Goal: Task Accomplishment & Management: Use online tool/utility

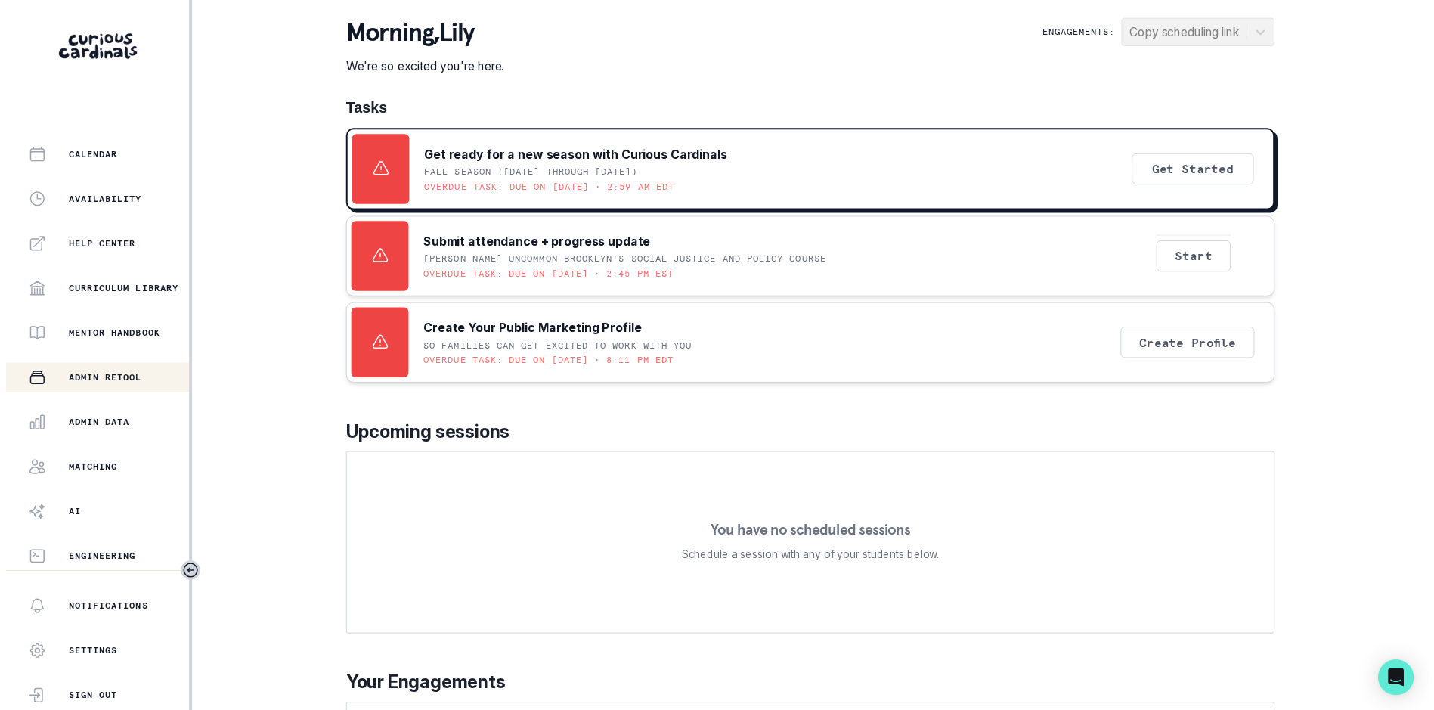
scroll to position [206, 0]
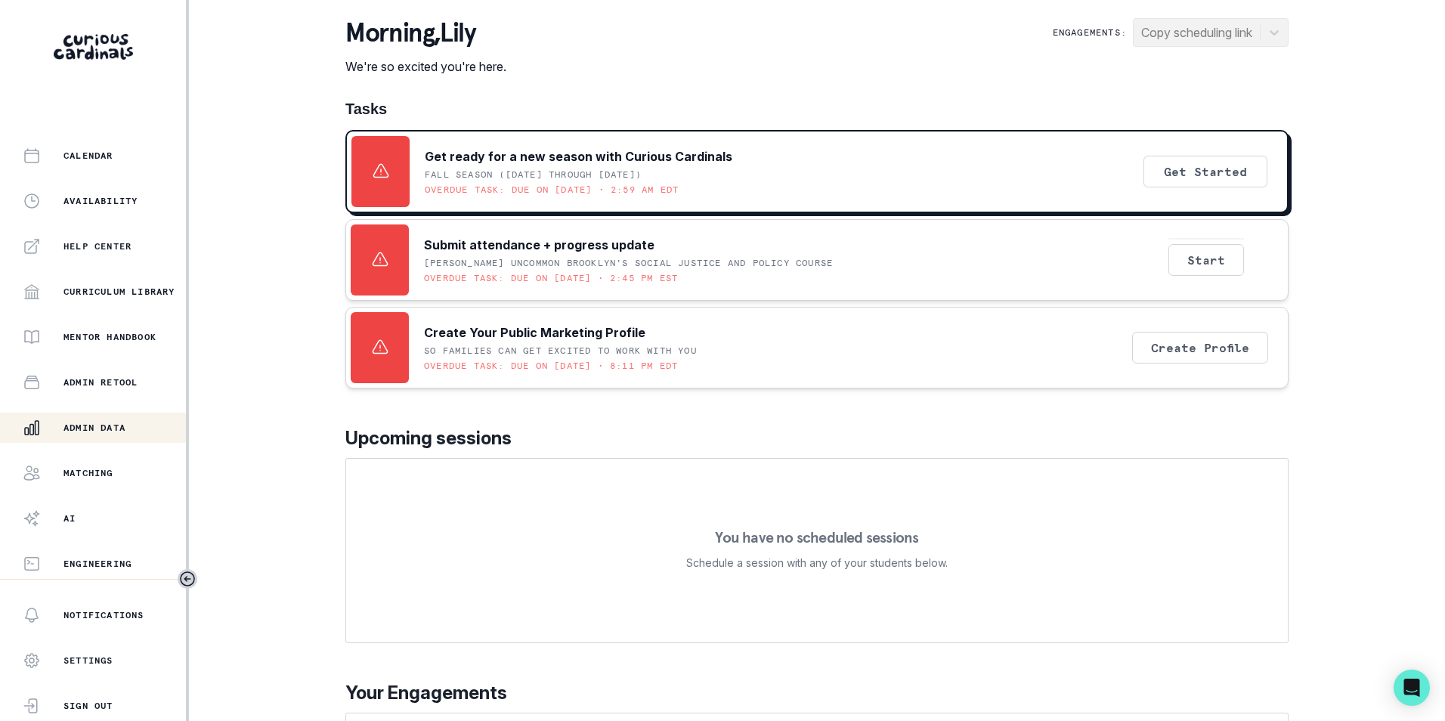
click at [110, 426] on p "Admin Data" at bounding box center [95, 428] width 62 height 12
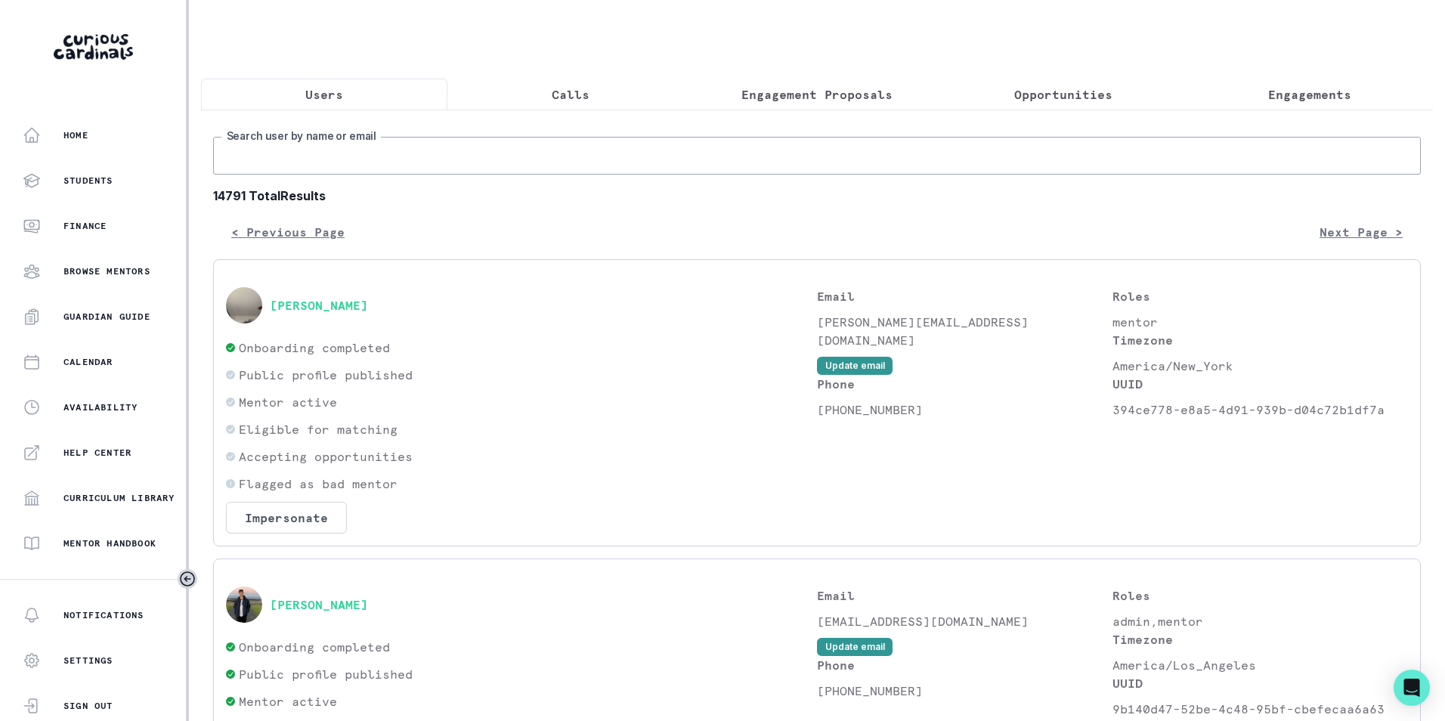
click at [428, 158] on input "Search user by name or email" at bounding box center [817, 156] width 1208 height 38
paste input "[PERSON_NAME][EMAIL_ADDRESS][DOMAIN_NAME]"
type input "[PERSON_NAME][EMAIL_ADDRESS][DOMAIN_NAME]"
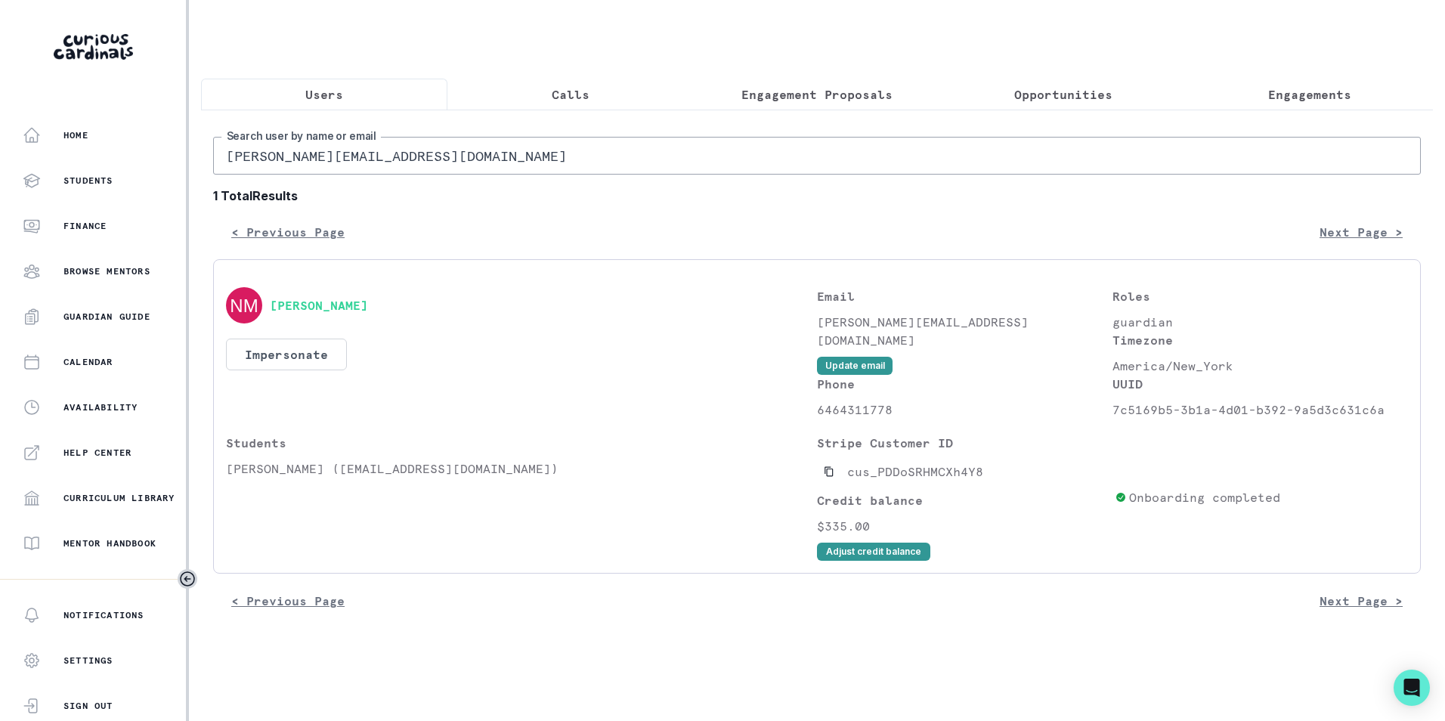
click at [394, 163] on input "[PERSON_NAME][EMAIL_ADDRESS][DOMAIN_NAME]" at bounding box center [817, 156] width 1208 height 38
click at [393, 163] on input "[PERSON_NAME][EMAIL_ADDRESS][DOMAIN_NAME]" at bounding box center [817, 156] width 1208 height 38
paste input "cvidhi"
type input "[EMAIL_ADDRESS][DOMAIN_NAME]"
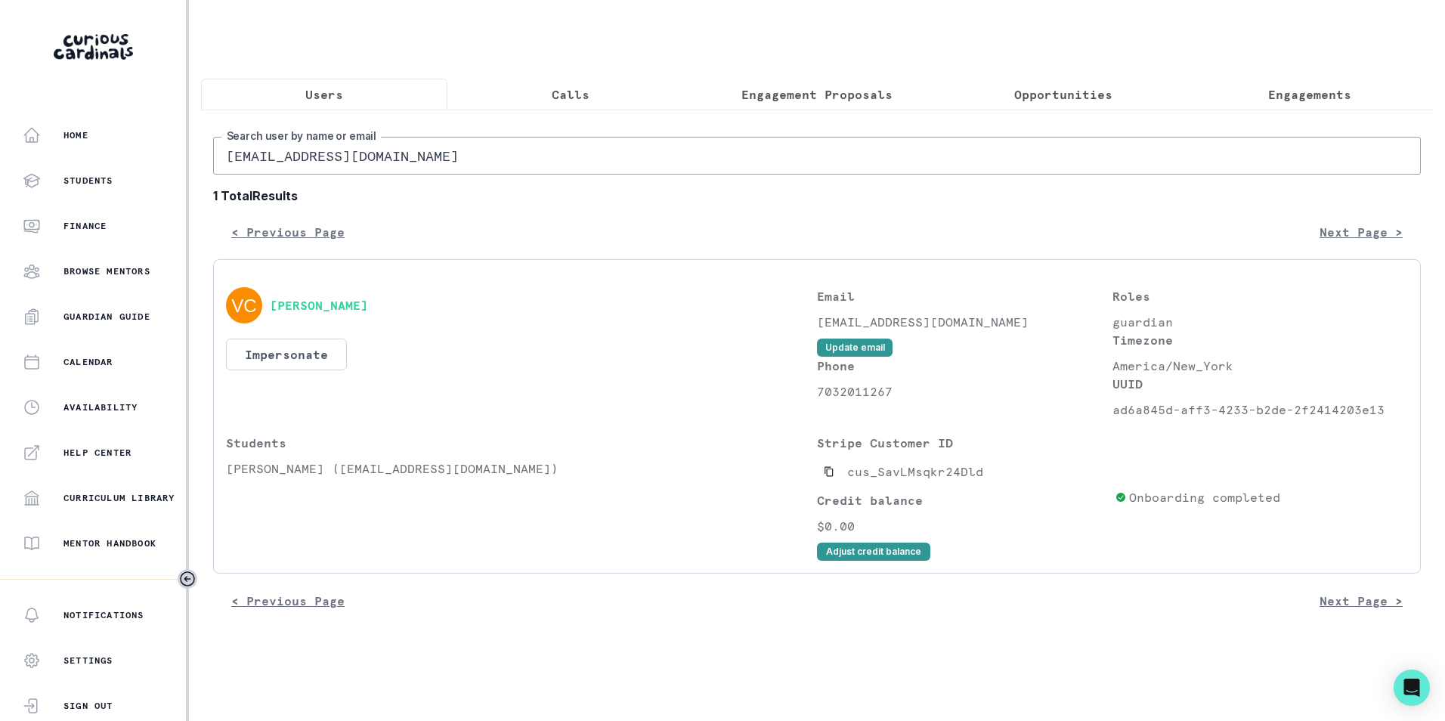
drag, startPoint x: 829, startPoint y: 479, endPoint x: 831, endPoint y: 431, distance: 47.7
click at [829, 477] on icon "Copied to clipboard" at bounding box center [829, 471] width 11 height 11
click at [381, 163] on input "[EMAIL_ADDRESS][DOMAIN_NAME]" at bounding box center [817, 156] width 1208 height 38
click at [382, 163] on input "[EMAIL_ADDRESS][DOMAIN_NAME]" at bounding box center [817, 156] width 1208 height 38
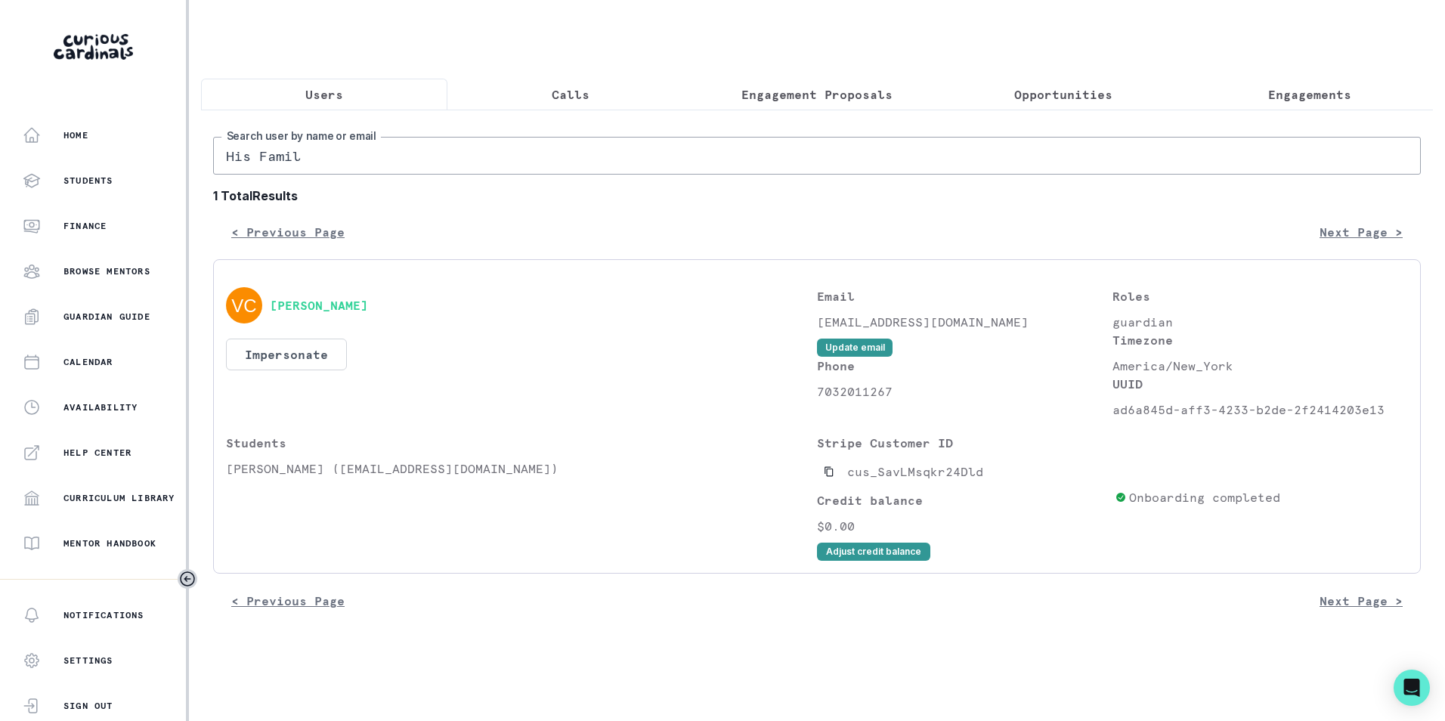
type input "His Family"
click at [826, 477] on icon "Copied to clipboard" at bounding box center [829, 472] width 8 height 10
drag, startPoint x: 227, startPoint y: 485, endPoint x: 307, endPoint y: 479, distance: 80.4
click at [307, 478] on p "[PERSON_NAME] ([EMAIL_ADDRESS][DOMAIN_NAME])" at bounding box center [521, 469] width 591 height 18
copy p "[PERSON_NAME]"
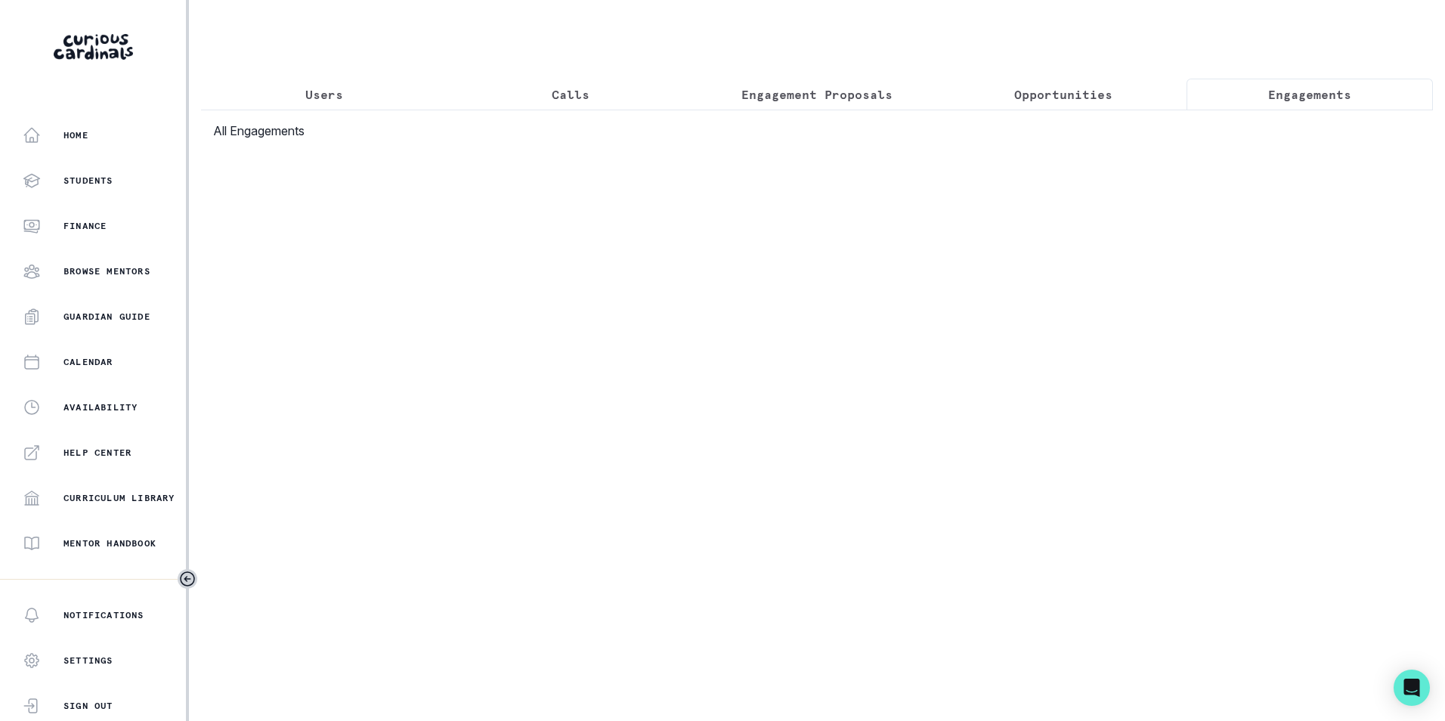
click at [1285, 89] on p "Engagements" at bounding box center [1310, 94] width 83 height 18
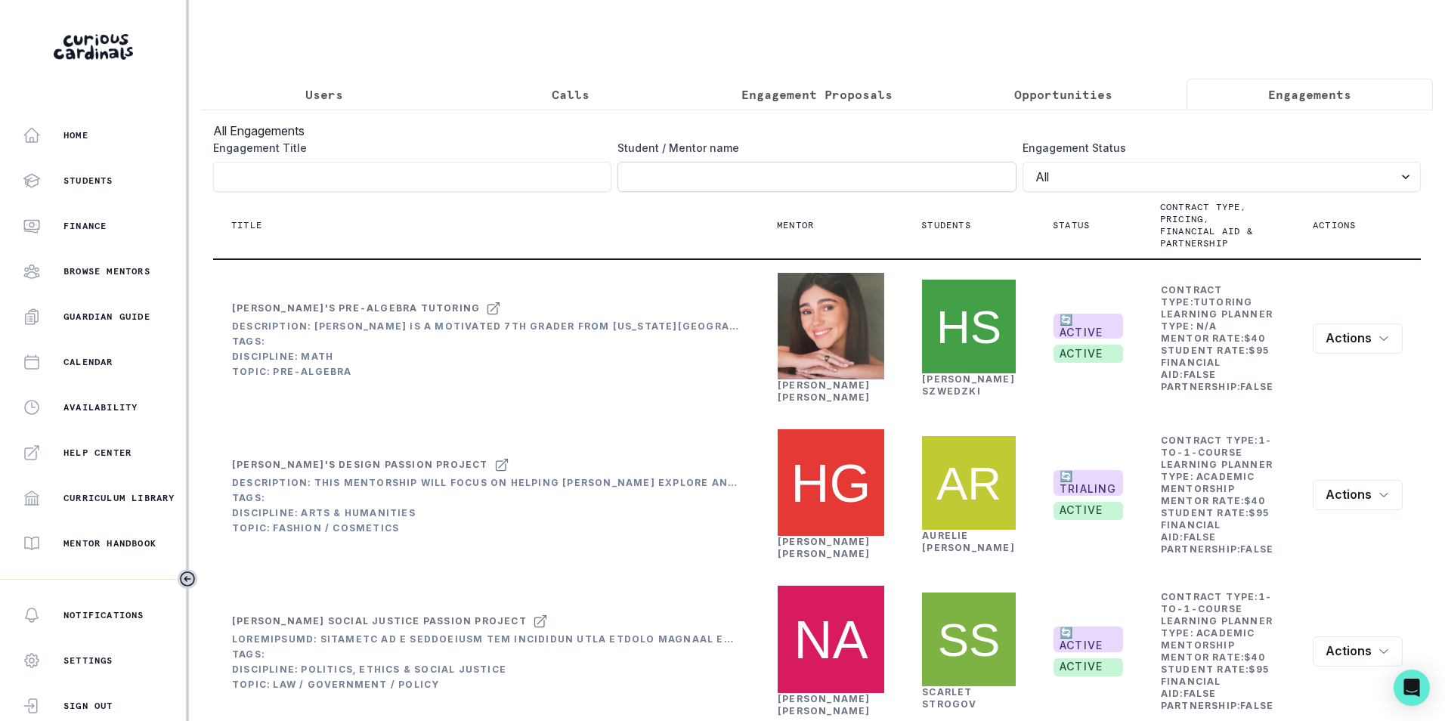
click at [668, 187] on input "Engagement Title" at bounding box center [817, 177] width 398 height 30
paste input "[PERSON_NAME]"
type input "[PERSON_NAME]"
click button "submit" at bounding box center [0, 0] width 0 height 0
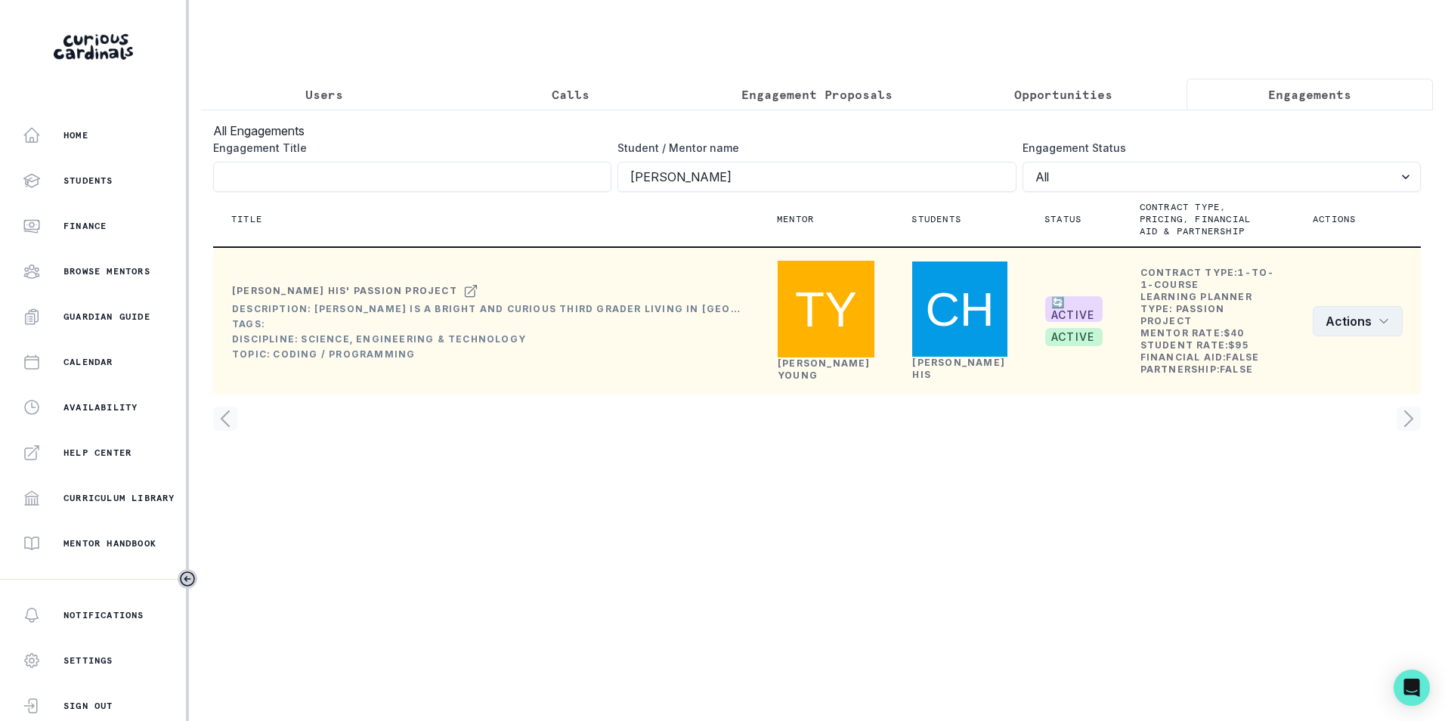
click at [1383, 316] on icon "row menu" at bounding box center [1384, 321] width 12 height 12
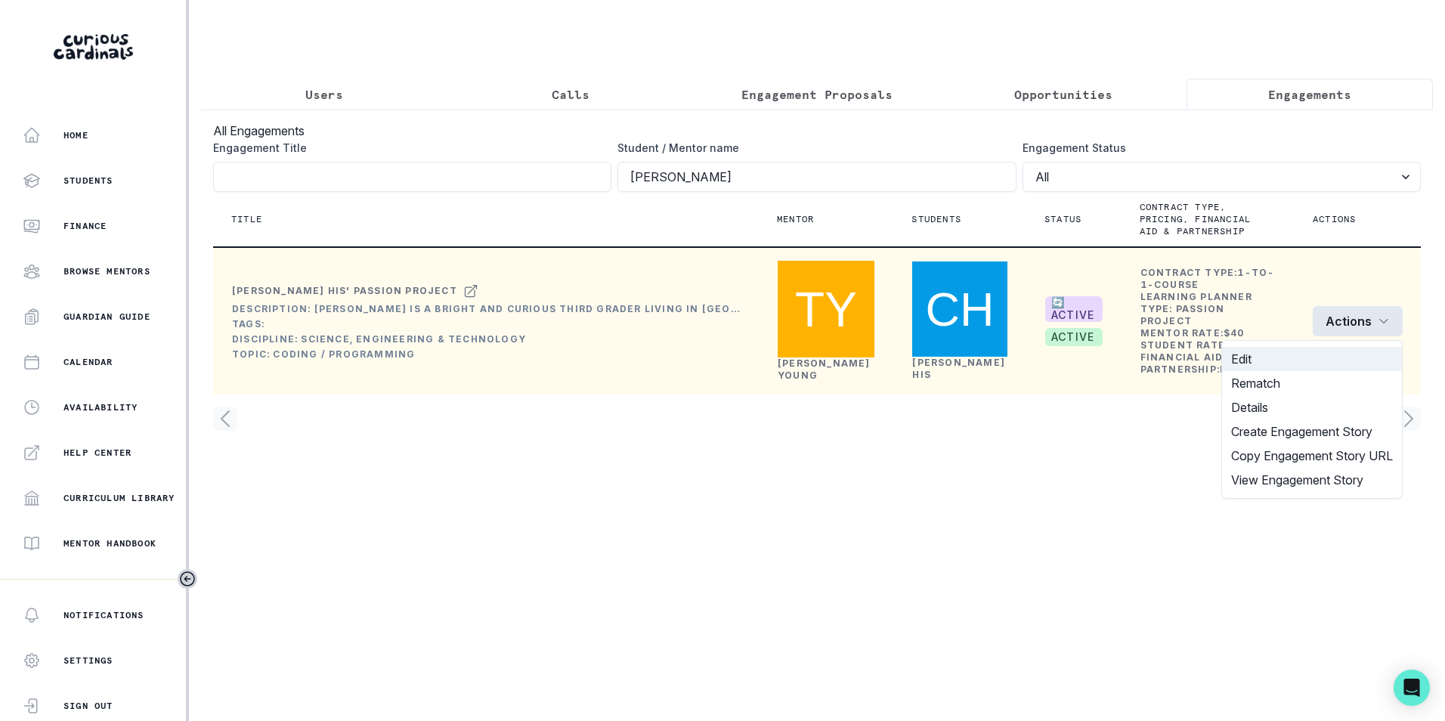
click at [1305, 364] on button "Edit" at bounding box center [1312, 359] width 180 height 24
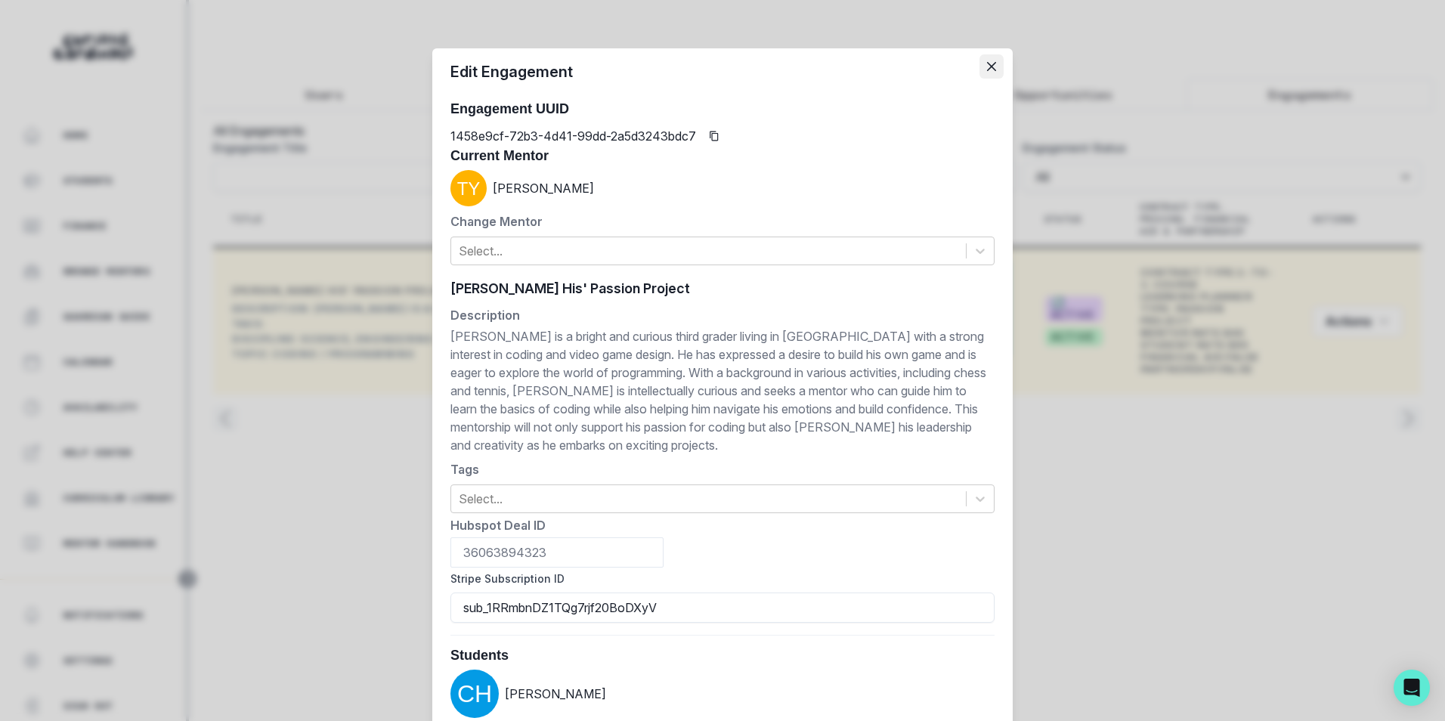
click at [987, 65] on icon "Close" at bounding box center [991, 66] width 9 height 9
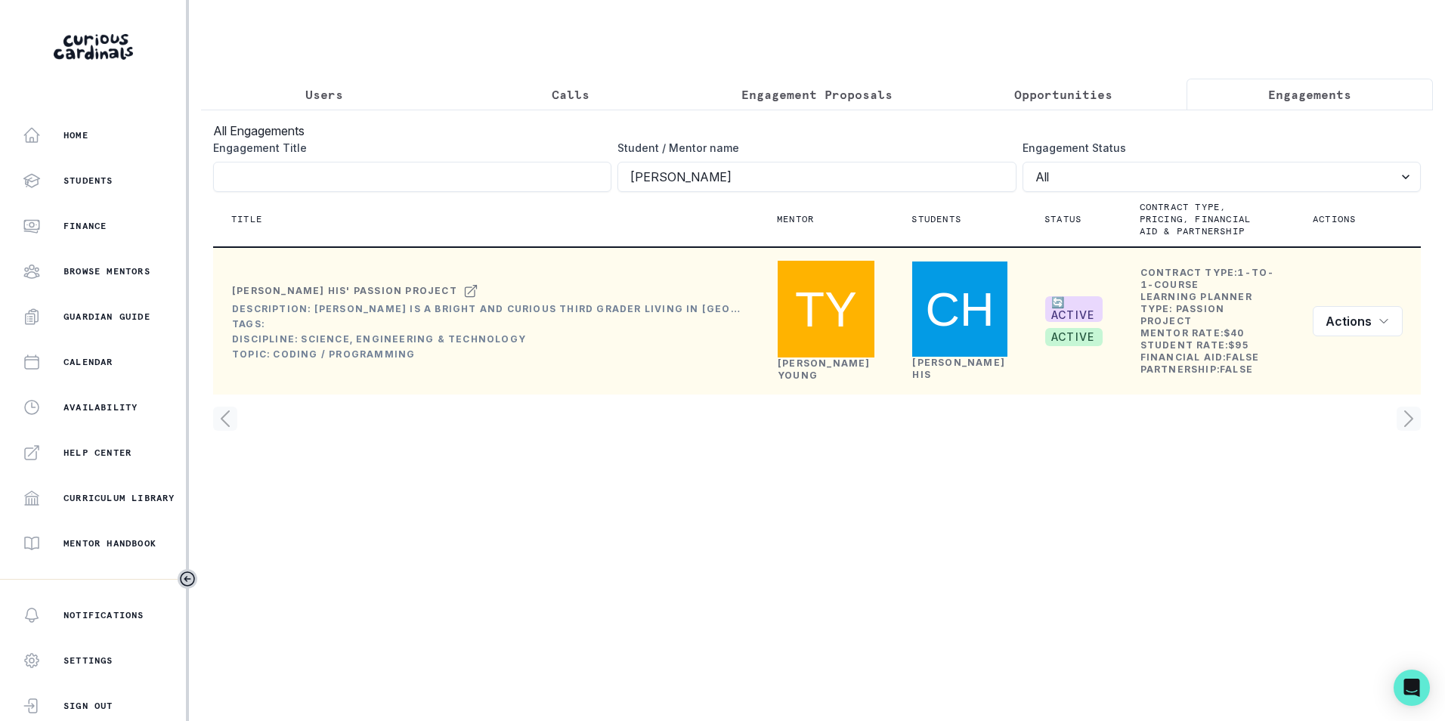
click at [331, 97] on p "Users" at bounding box center [324, 94] width 38 height 18
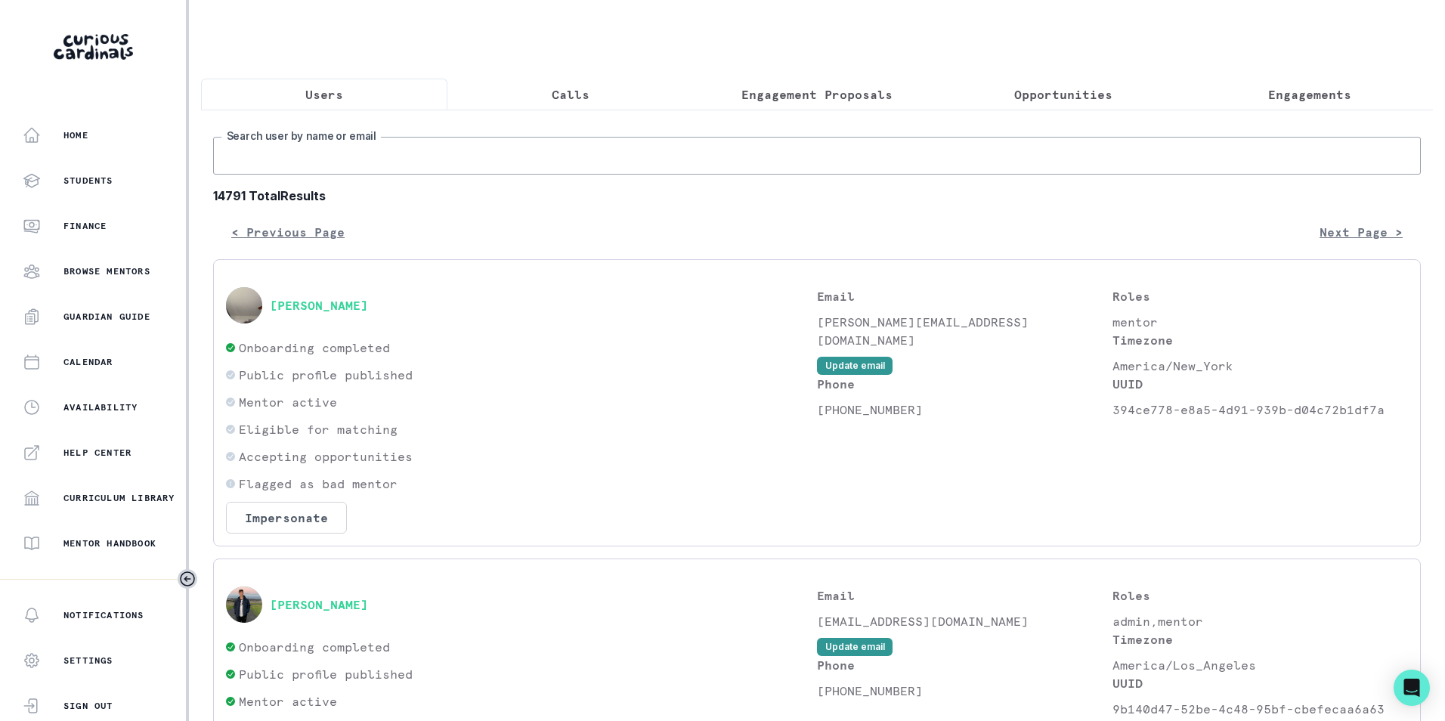
click at [330, 175] on input "Search user by name or email" at bounding box center [817, 156] width 1208 height 38
paste input "[PERSON_NAME]"
type input "[PERSON_NAME]"
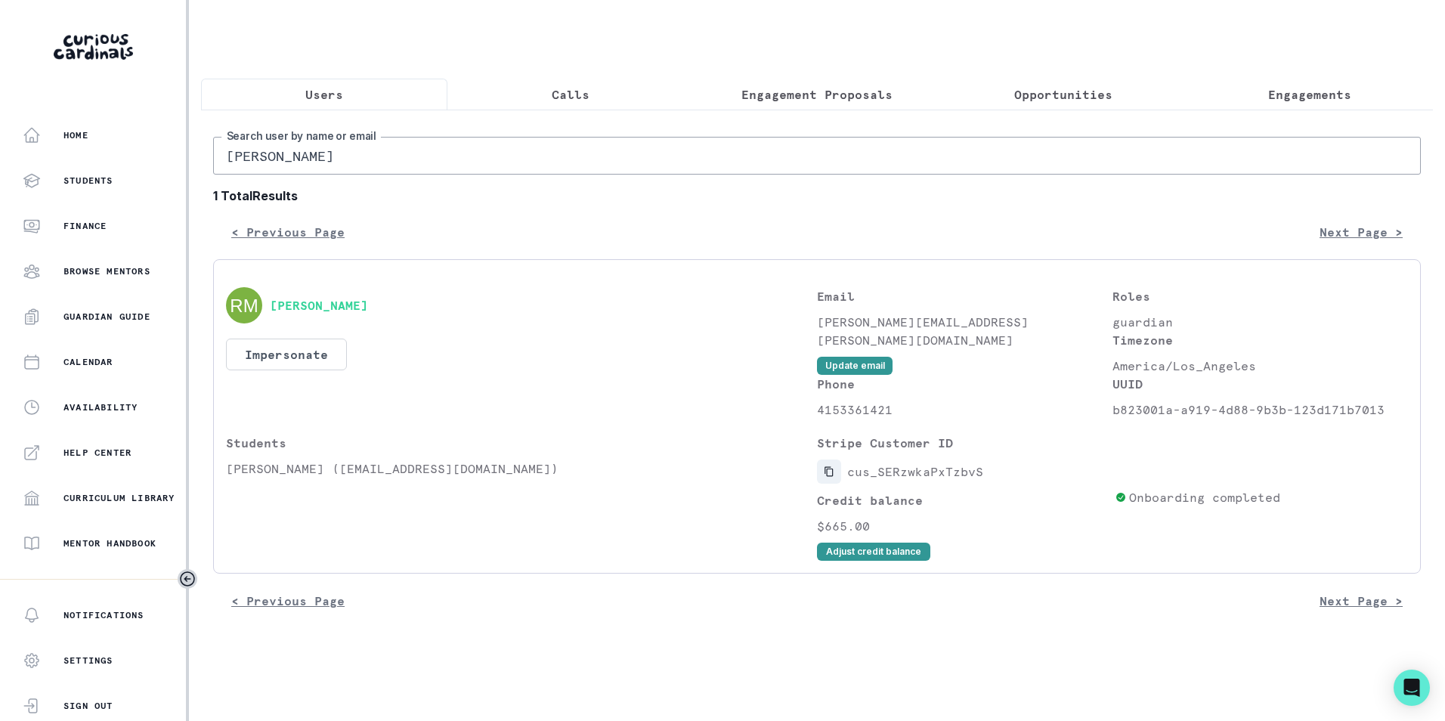
click at [830, 477] on icon "Copied to clipboard" at bounding box center [829, 471] width 11 height 11
click at [326, 362] on button "Impersonate" at bounding box center [286, 355] width 121 height 32
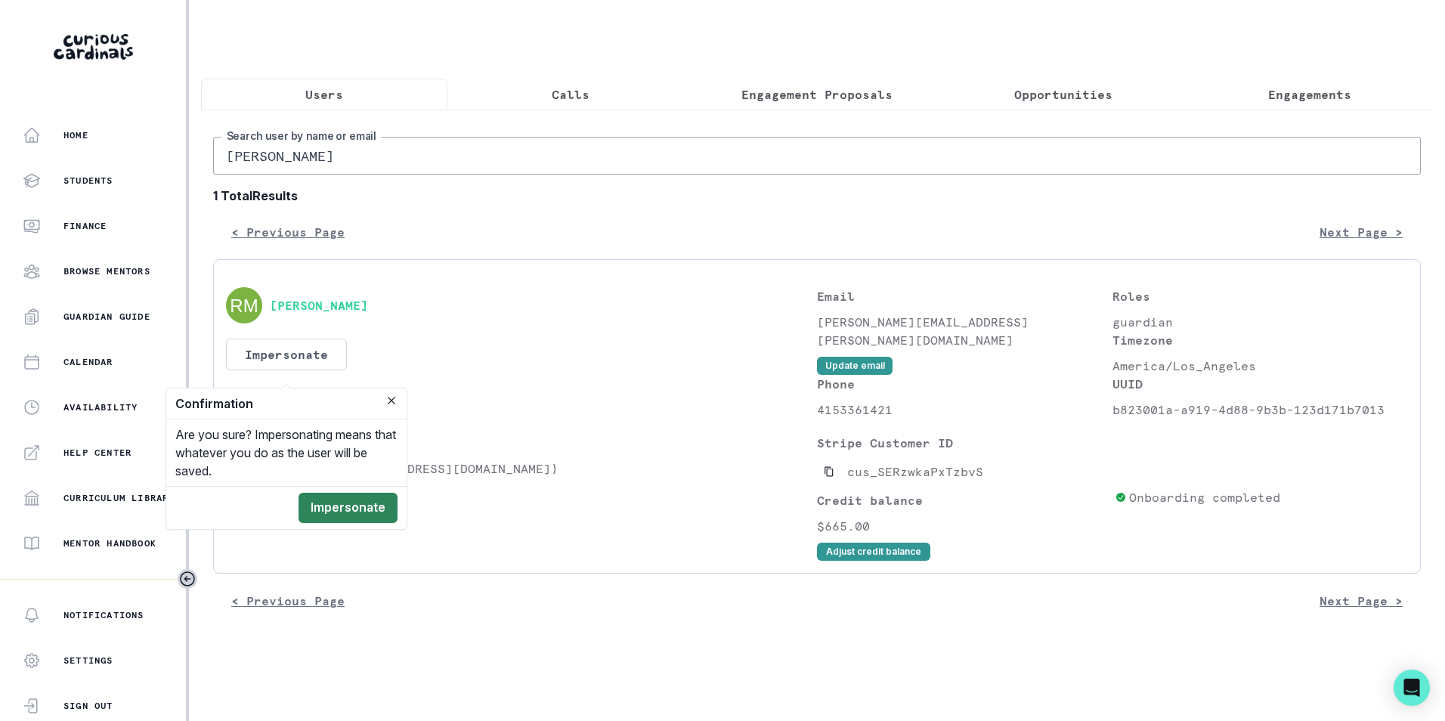
click at [352, 507] on button "Impersonate" at bounding box center [348, 508] width 99 height 30
